Goal: Task Accomplishment & Management: Use online tool/utility

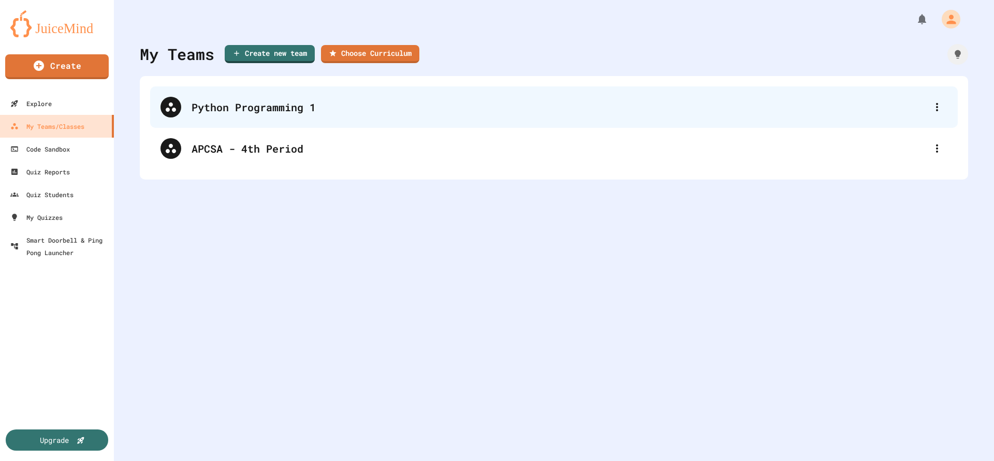
click at [269, 112] on div "Python Programming 1" at bounding box center [559, 107] width 735 height 16
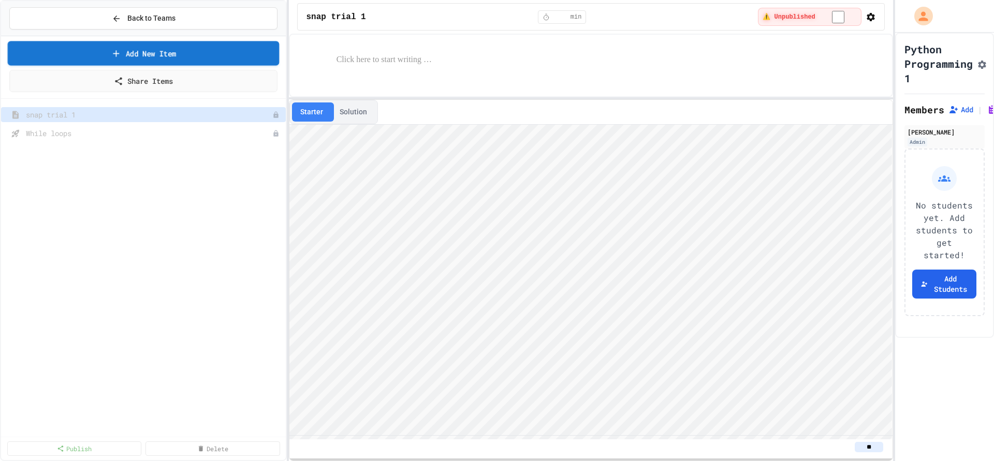
click at [173, 55] on link "Add New Item" at bounding box center [144, 53] width 272 height 24
select select "**********"
click option "**********" at bounding box center [0, 0] width 0 height 0
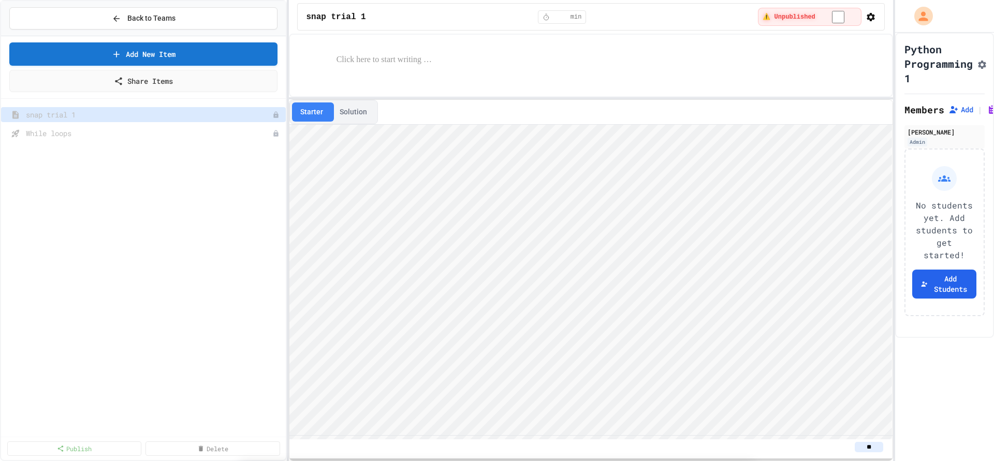
scroll to position [718, 0]
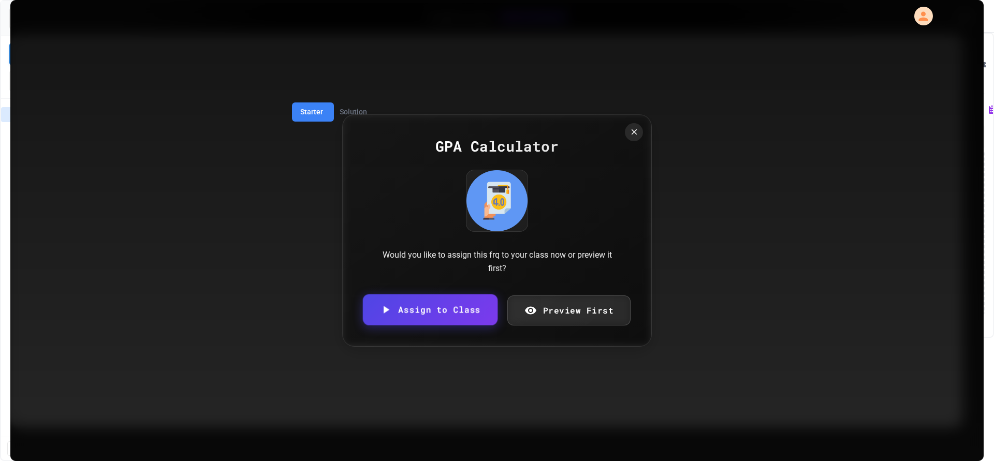
click at [540, 221] on div "GPA Calculator Would you like to assign this frq to your class now or preview i…" at bounding box center [497, 230] width 310 height 232
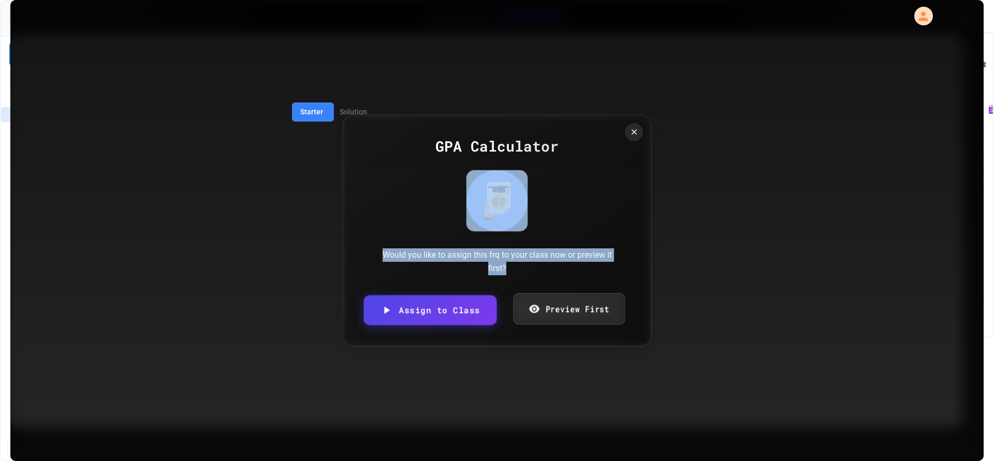
click at [587, 313] on link "Preview First" at bounding box center [569, 310] width 112 height 32
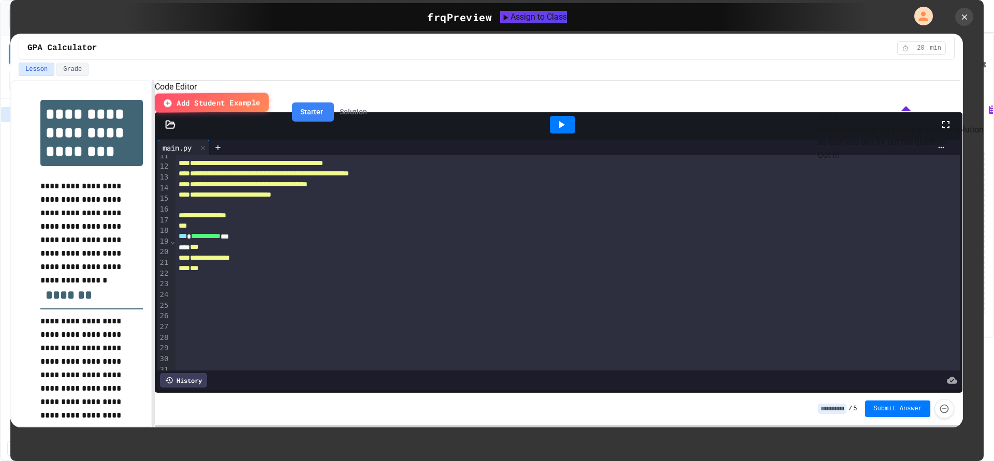
scroll to position [0, 0]
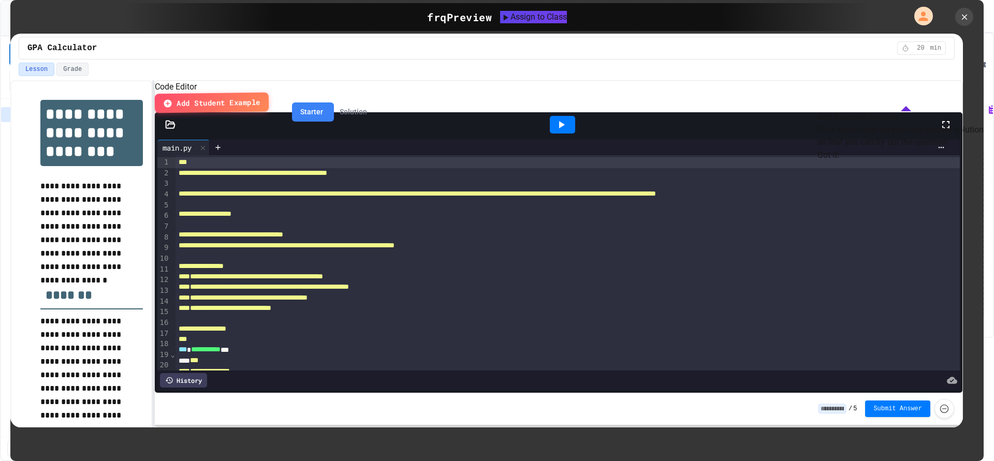
click at [559, 133] on div at bounding box center [562, 125] width 25 height 18
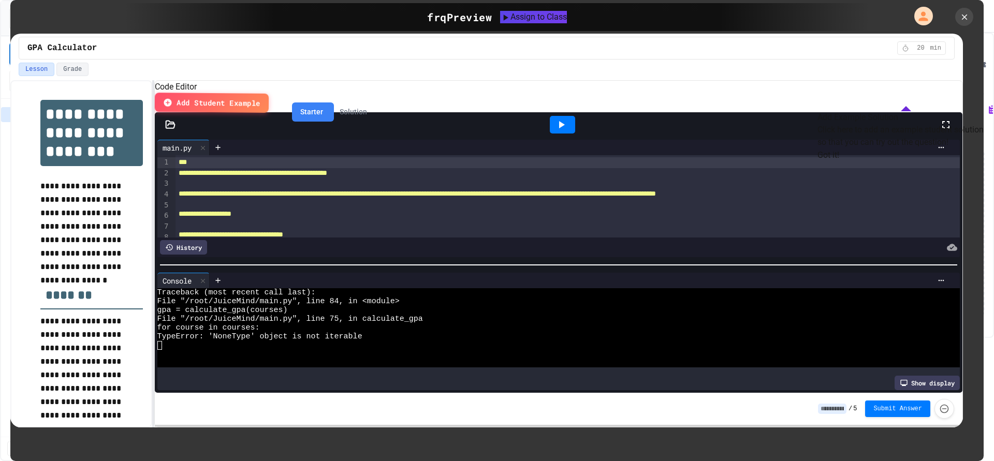
click at [916, 381] on div "Show display" at bounding box center [927, 383] width 65 height 14
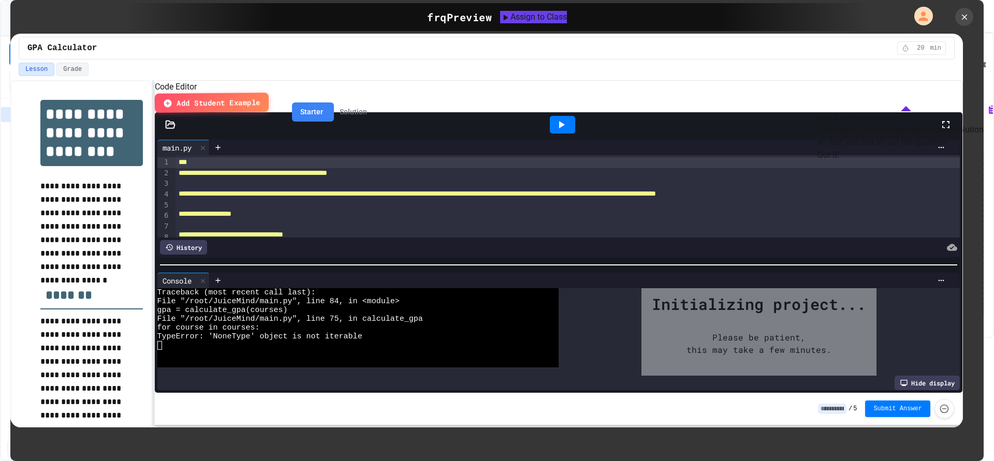
click at [839, 162] on button "Got it!" at bounding box center [829, 155] width 22 height 12
click at [72, 68] on button "Grade" at bounding box center [72, 69] width 32 height 13
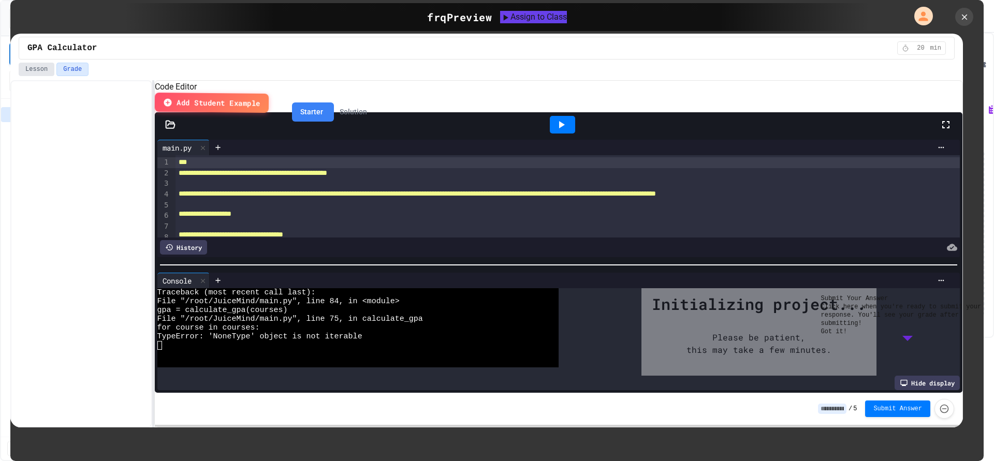
click at [42, 67] on button "Lesson" at bounding box center [37, 69] width 36 height 13
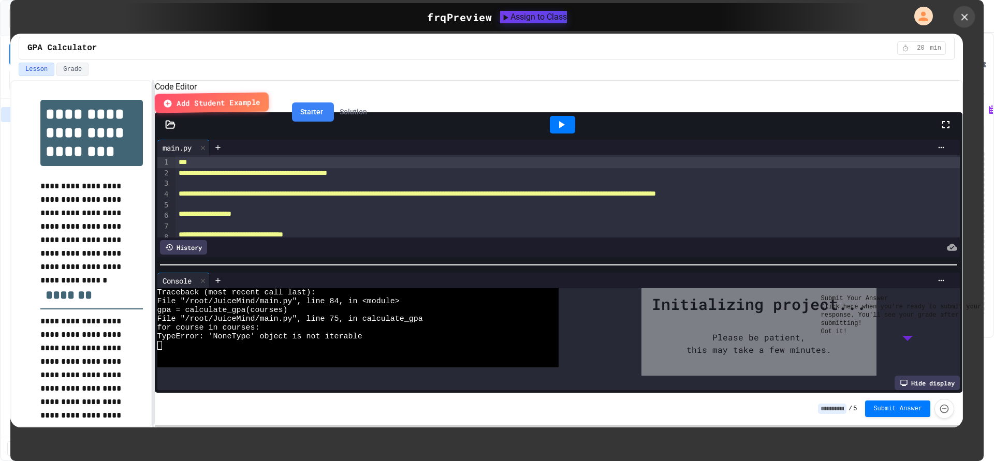
click at [967, 21] on icon at bounding box center [964, 16] width 11 height 11
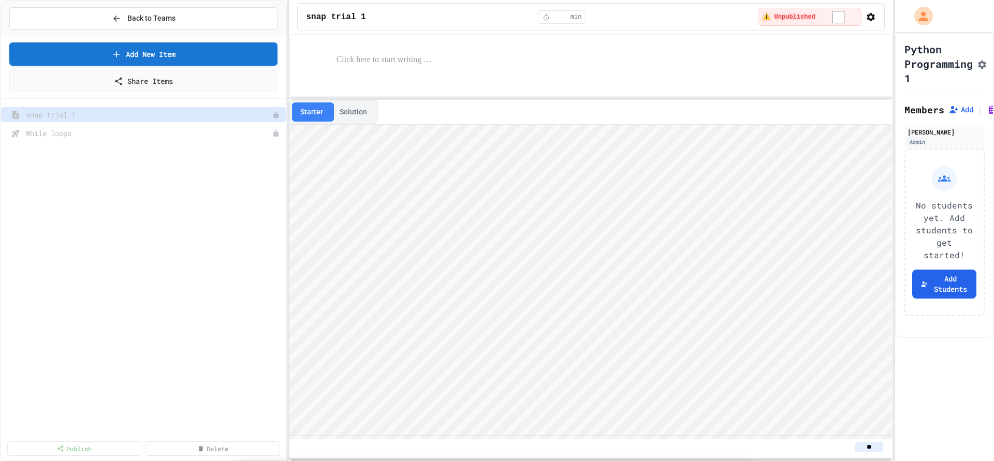
scroll to position [326, 0]
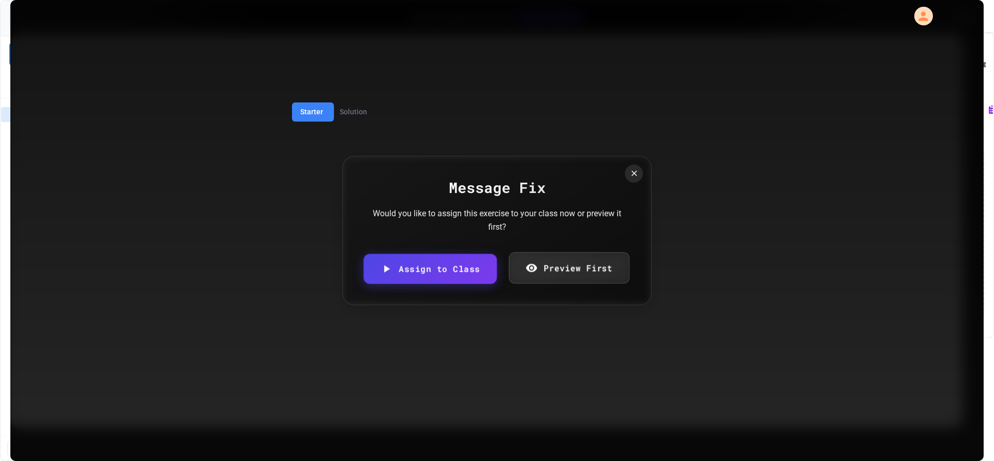
click at [542, 263] on link "Preview First" at bounding box center [568, 268] width 121 height 32
